Goal: Transaction & Acquisition: Purchase product/service

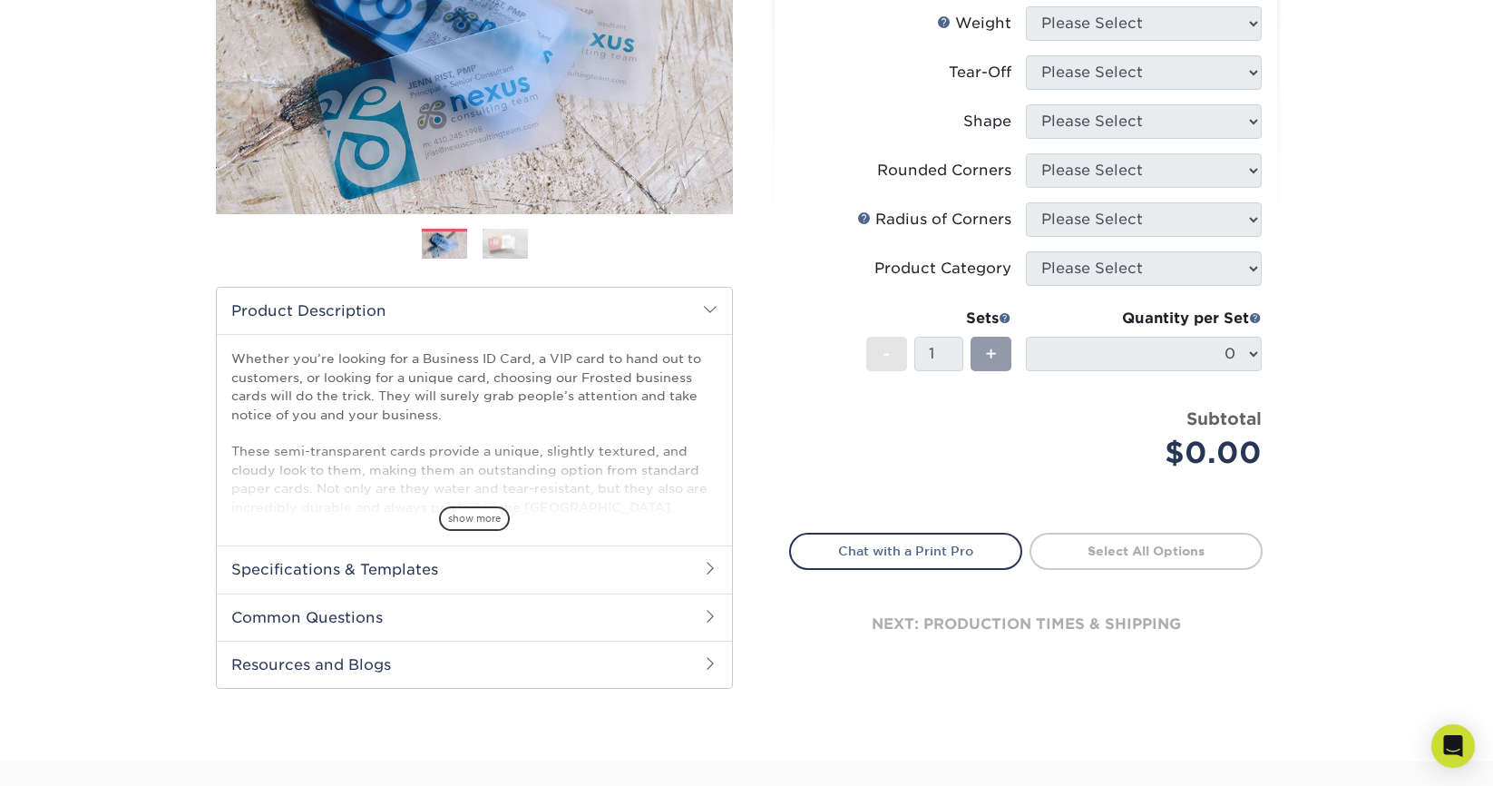
scroll to position [328, 0]
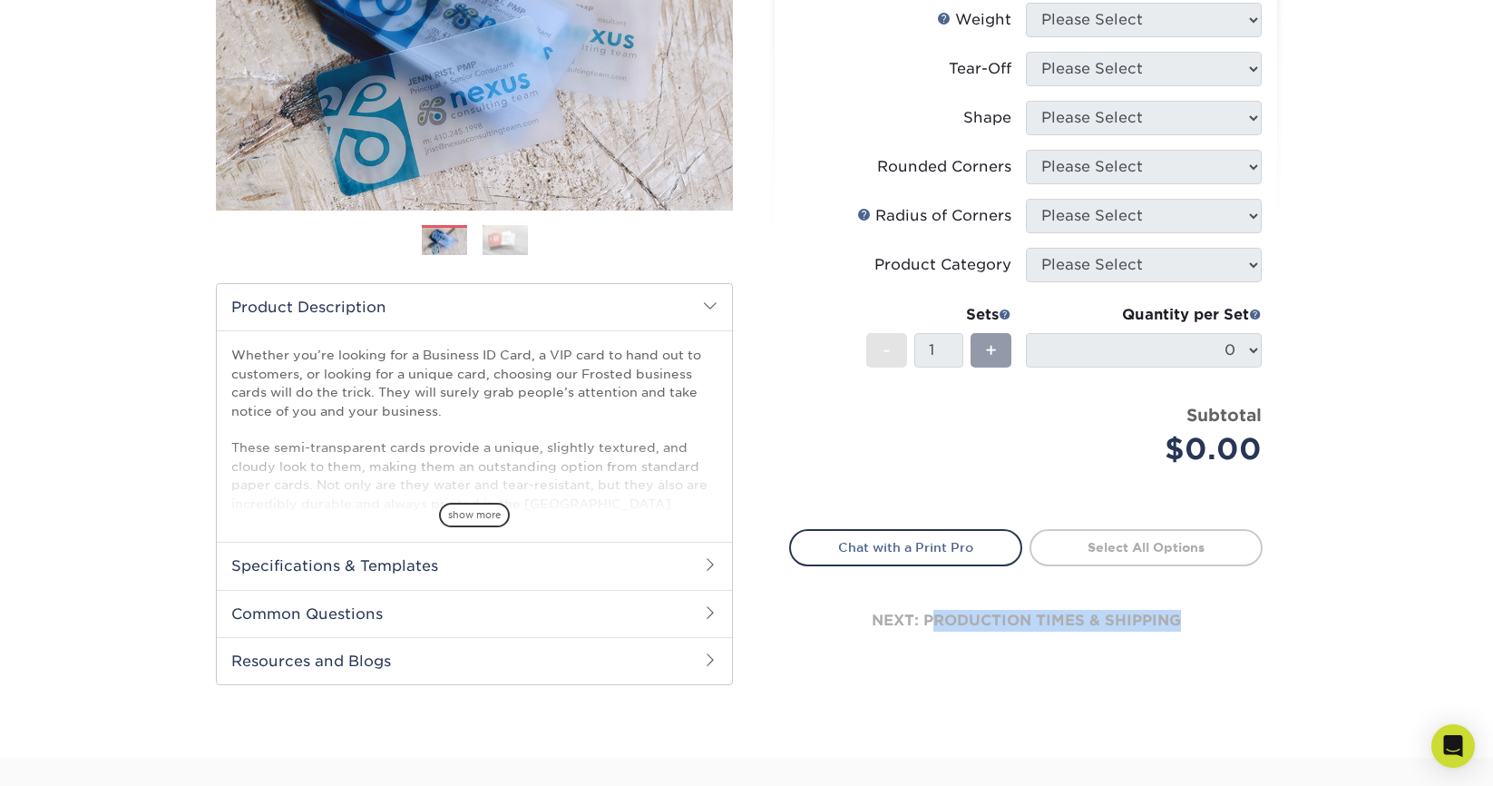
drag, startPoint x: 933, startPoint y: 622, endPoint x: 1111, endPoint y: 631, distance: 179.0
click at [1111, 631] on div "next: production times & shipping" at bounding box center [1026, 620] width 474 height 109
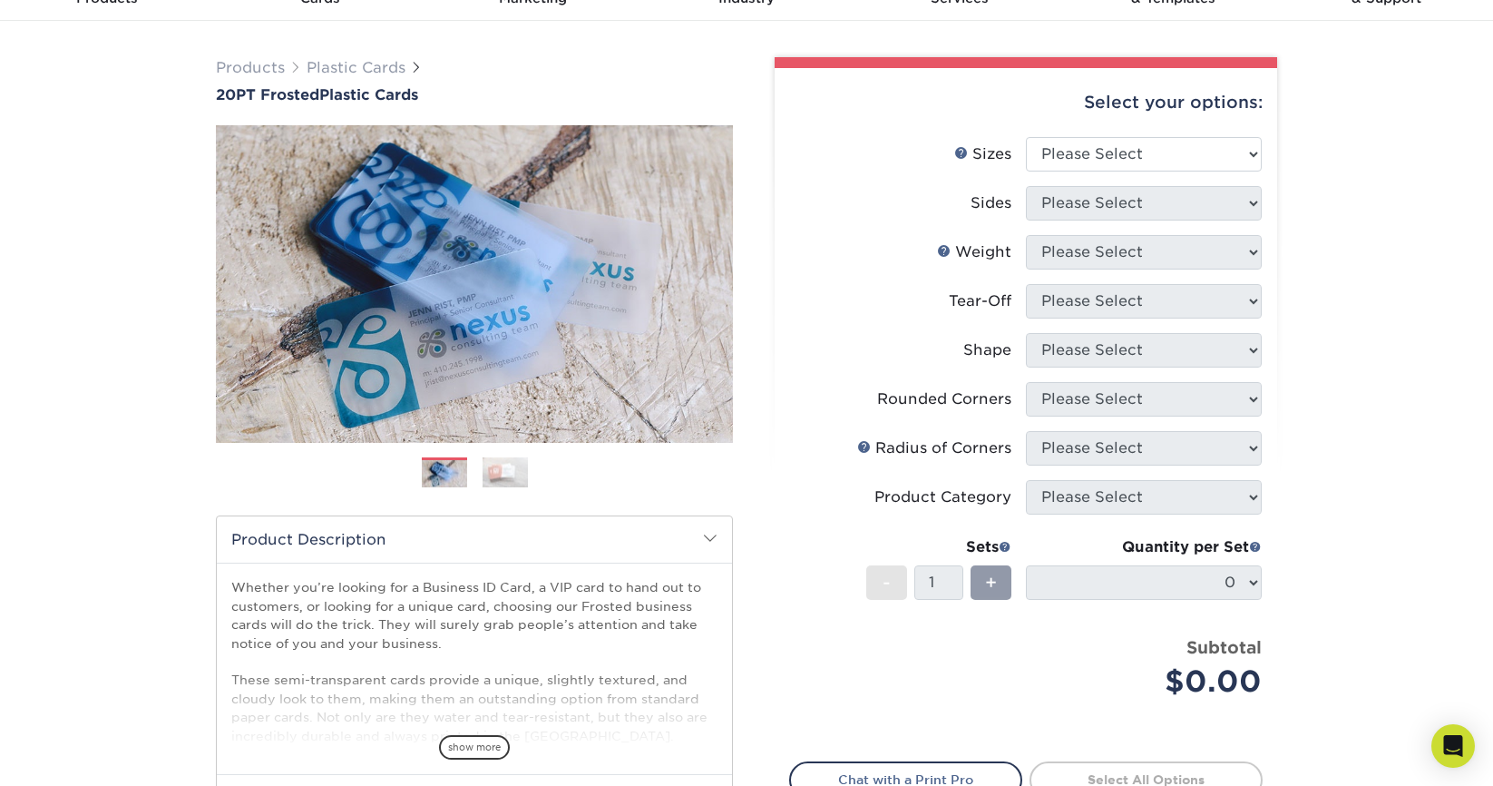
scroll to position [38, 0]
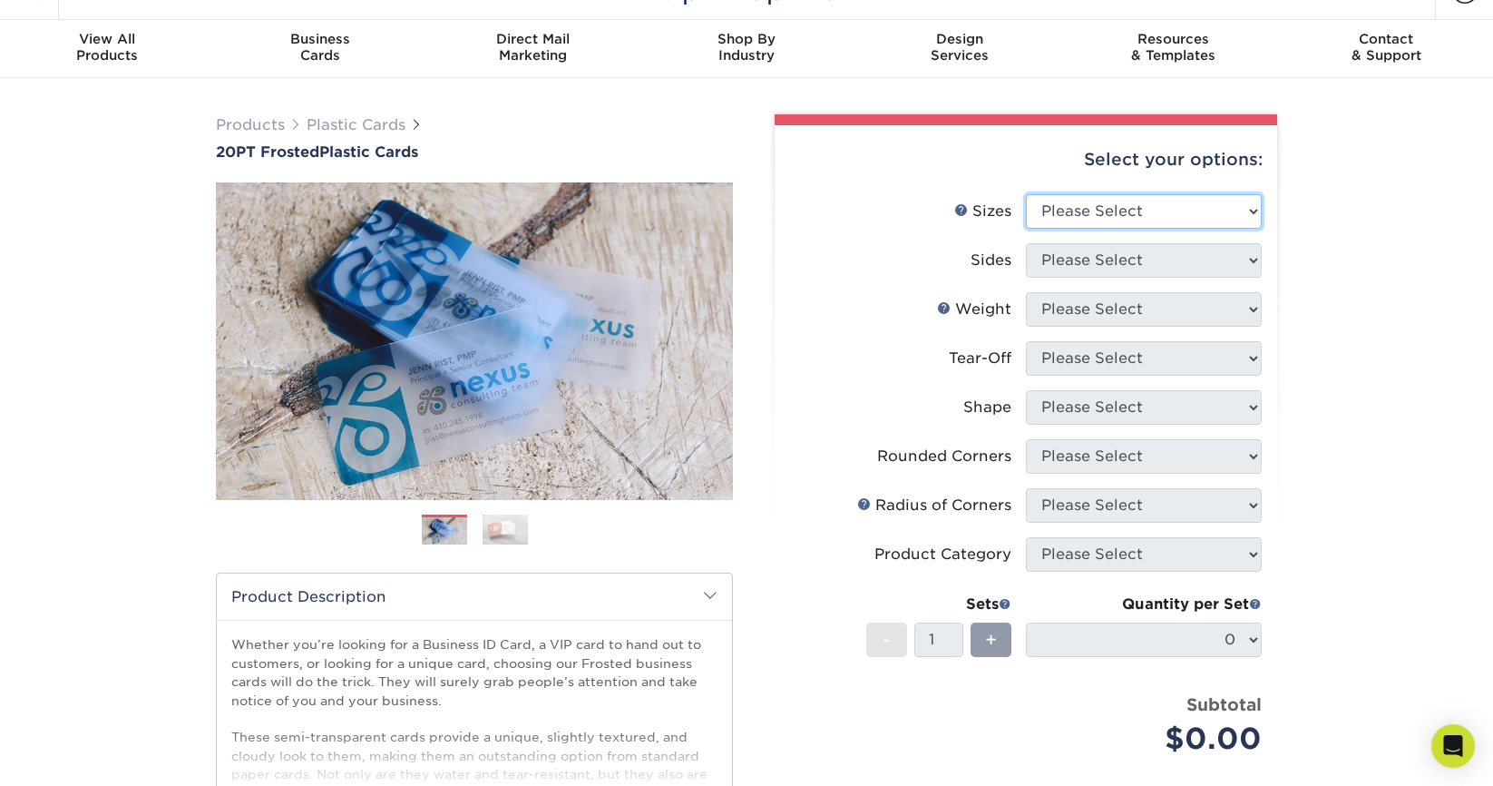
click at [1101, 202] on select "Please Select 2" x 3.5" 2" x 8" 2.12" x 3.375" 2.5" x 2.5" 4.25" x 6"" at bounding box center [1144, 211] width 236 height 34
select select "2.00x3.50"
click at [1026, 194] on select "Please Select 2" x 3.5" 2" x 8" 2.12" x 3.375" 2.5" x 2.5" 4.25" x 6"" at bounding box center [1144, 211] width 236 height 34
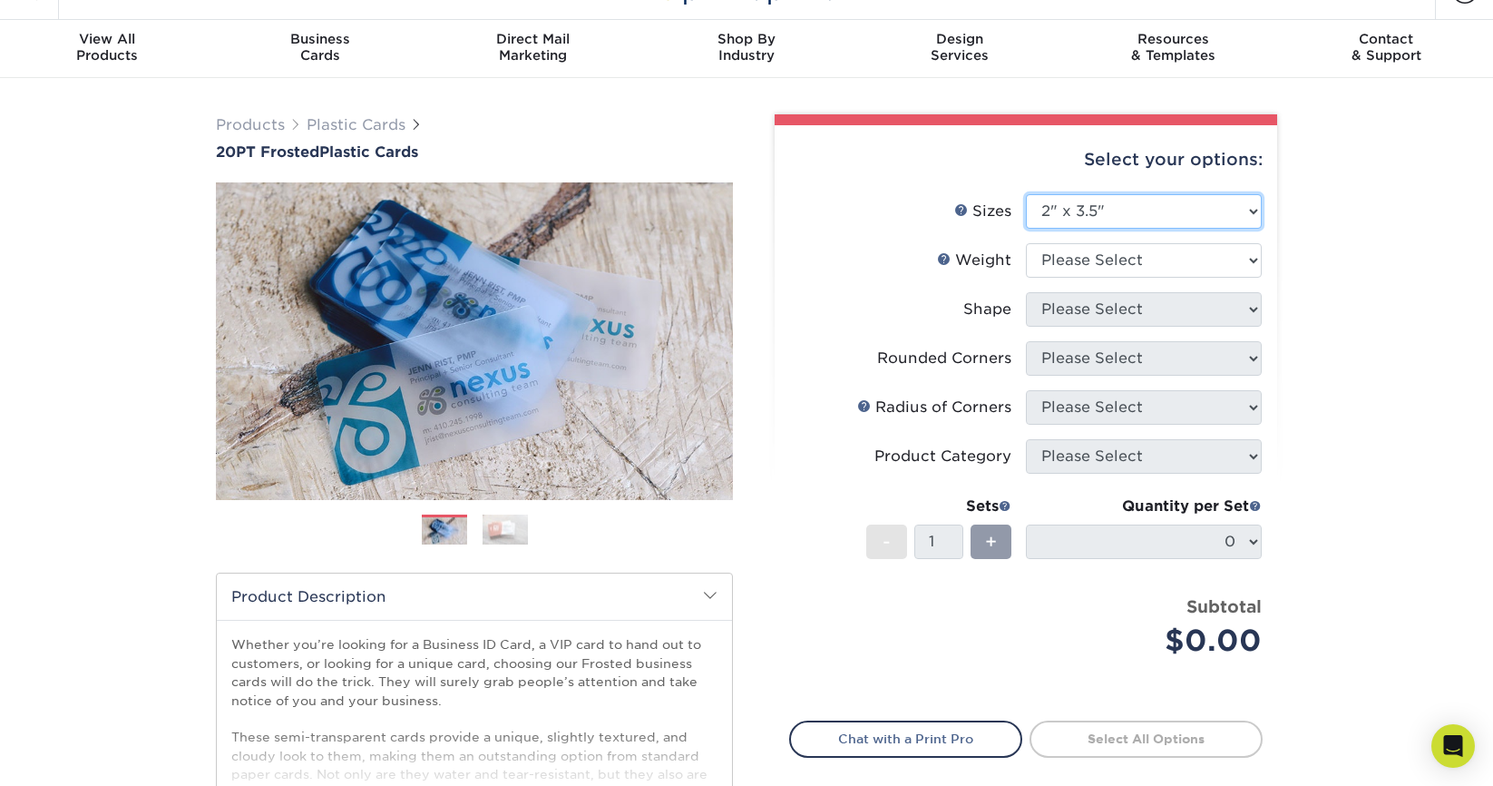
click at [1145, 206] on select "Please Select 2" x 3.5" 2" x 8" 2.12" x 3.375" 2.5" x 2.5" 4.25" x 6"" at bounding box center [1144, 211] width 236 height 34
drag, startPoint x: 385, startPoint y: 122, endPoint x: 399, endPoint y: 286, distance: 164.9
click at [385, 122] on link "Plastic Cards" at bounding box center [356, 124] width 99 height 17
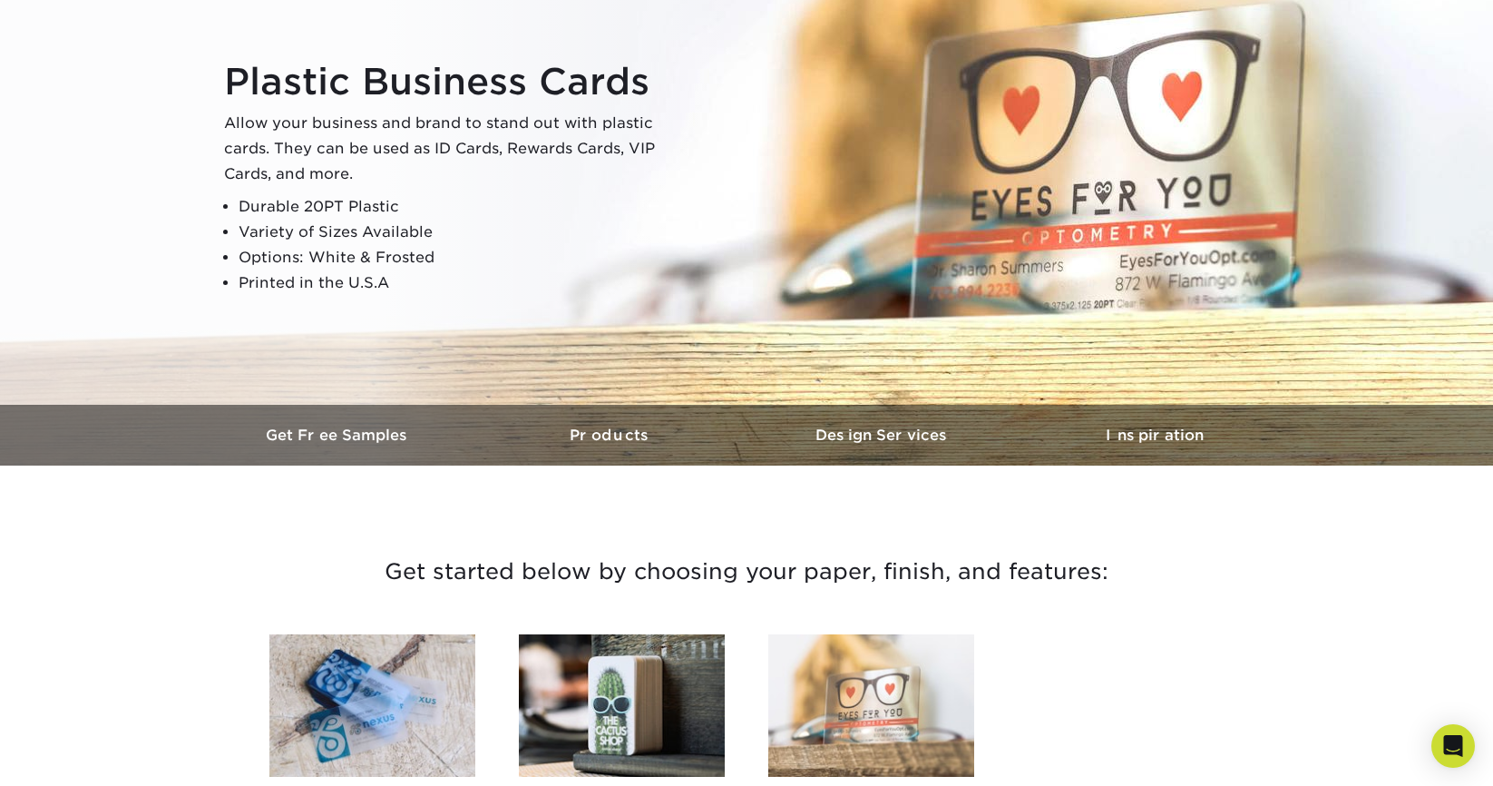
scroll to position [504, 0]
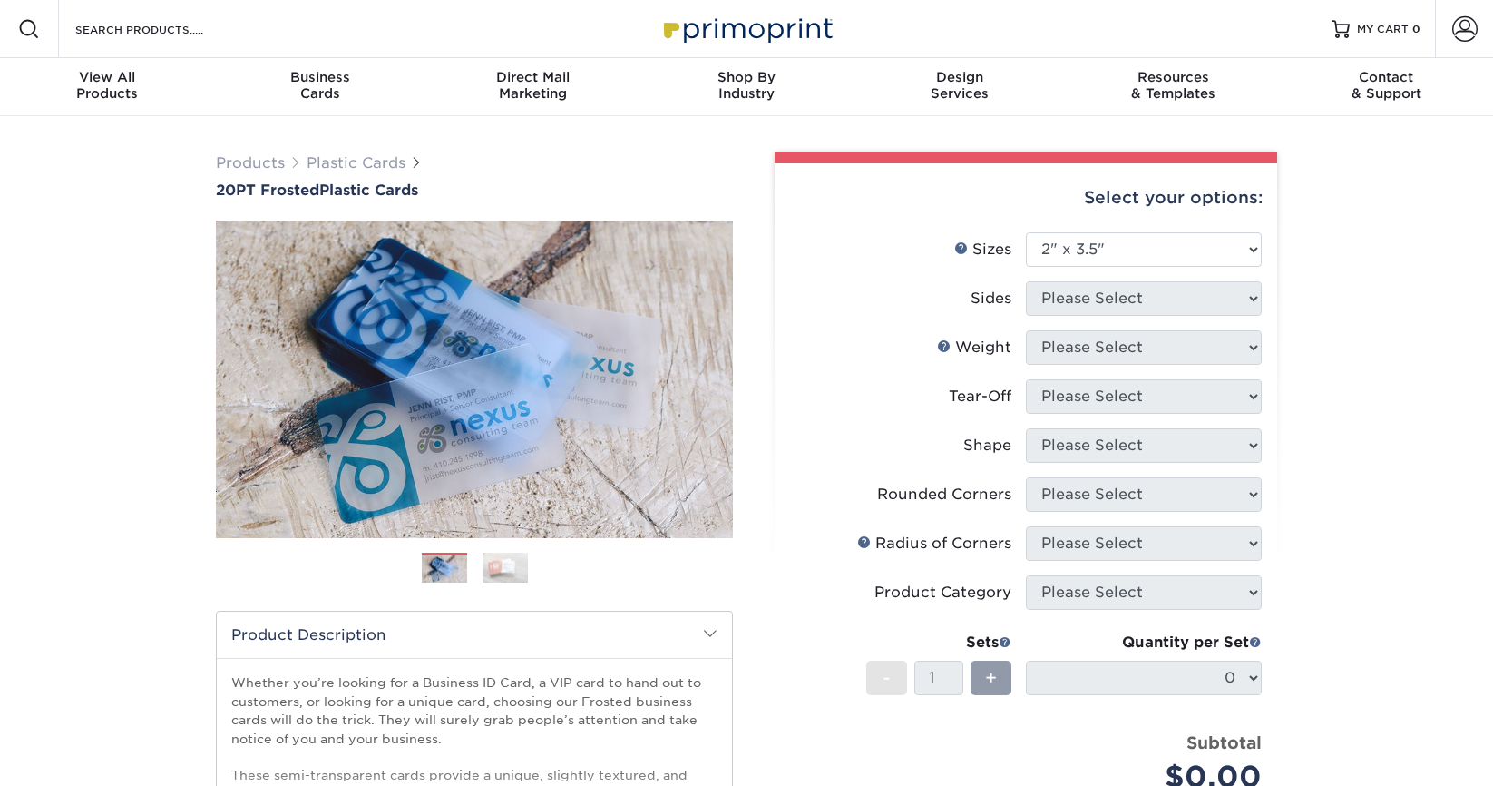
select select "2.00x3.50"
